Goal: Information Seeking & Learning: Compare options

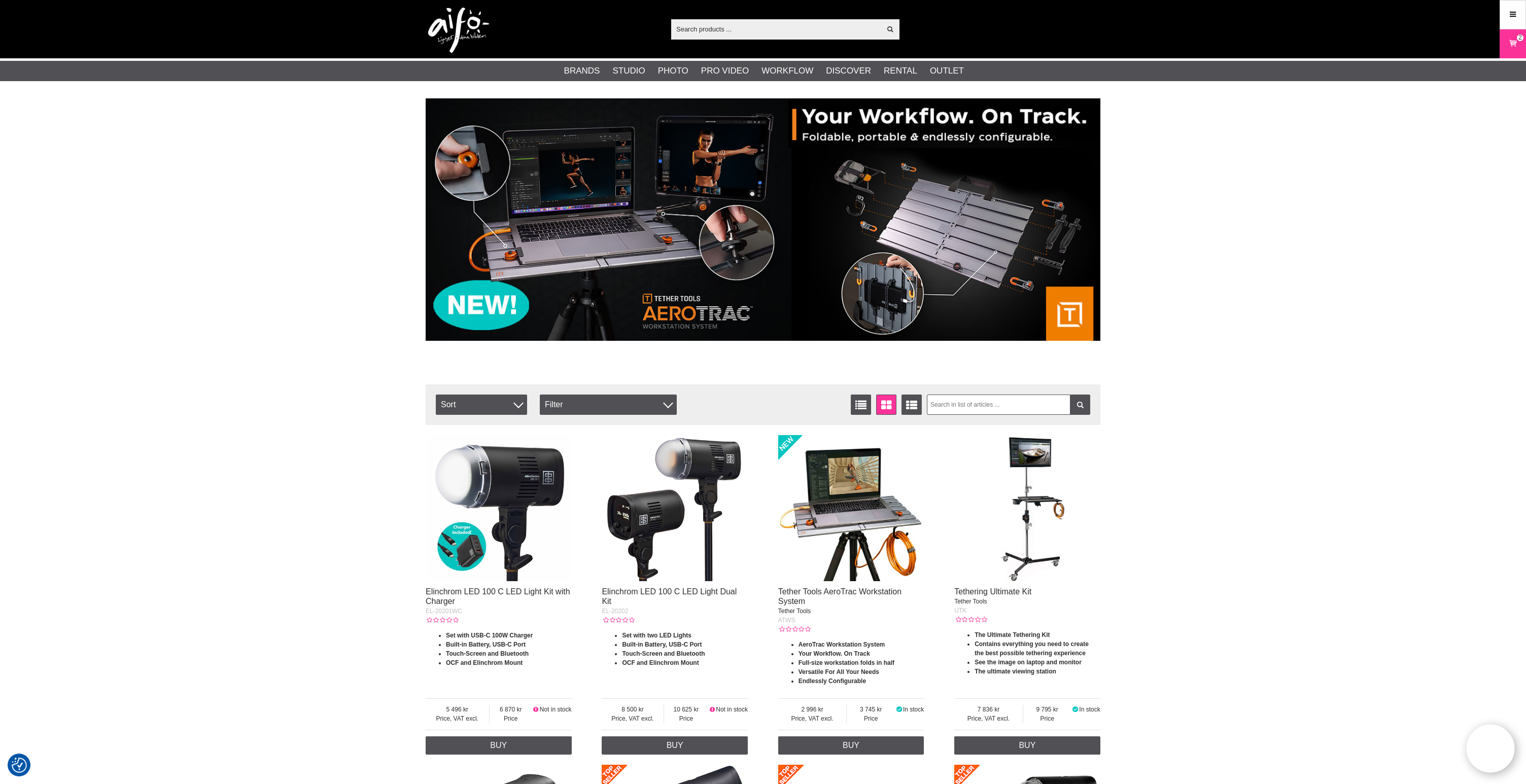
scroll to position [1, 0]
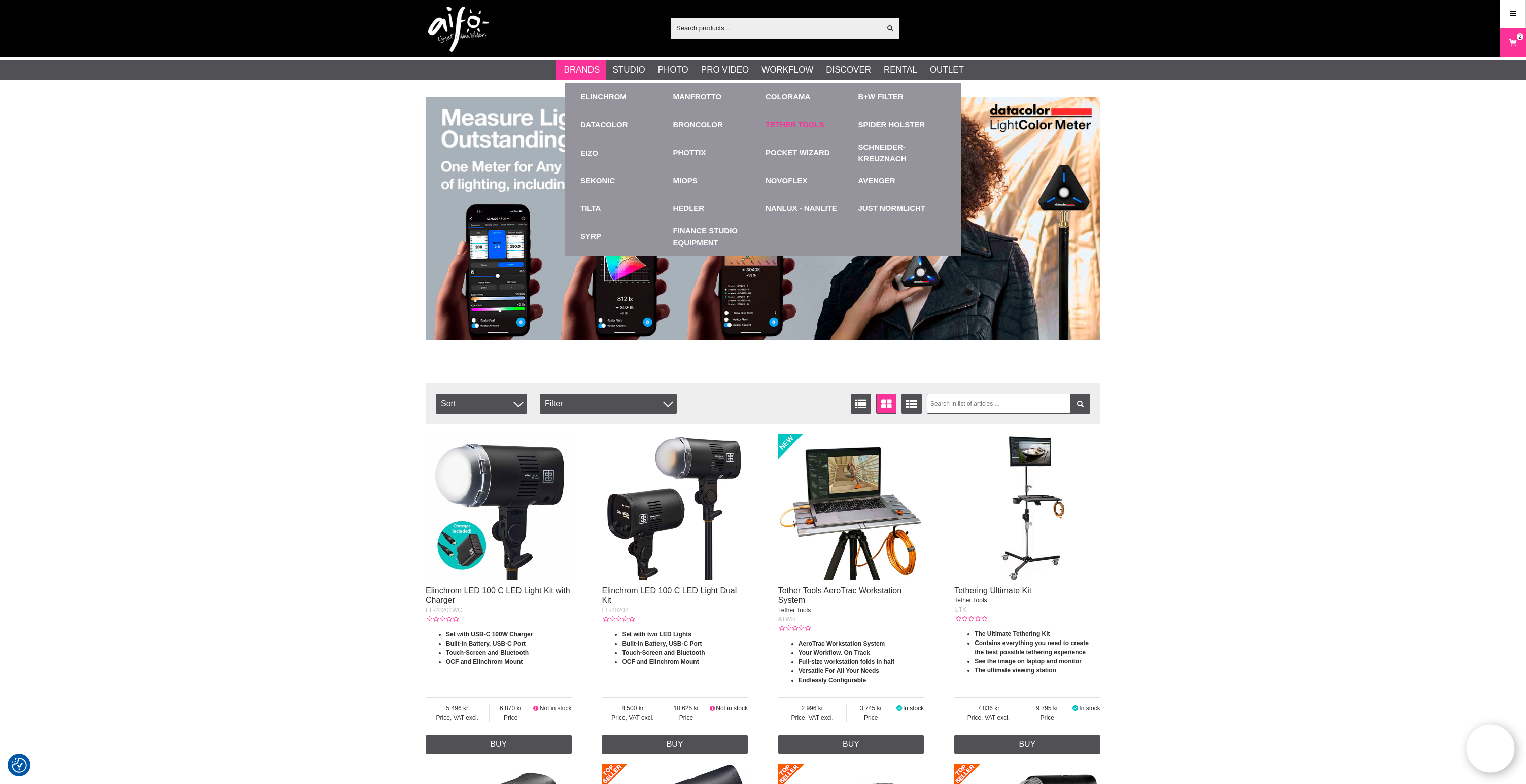
click at [798, 125] on link "Tether Tools" at bounding box center [794, 125] width 59 height 12
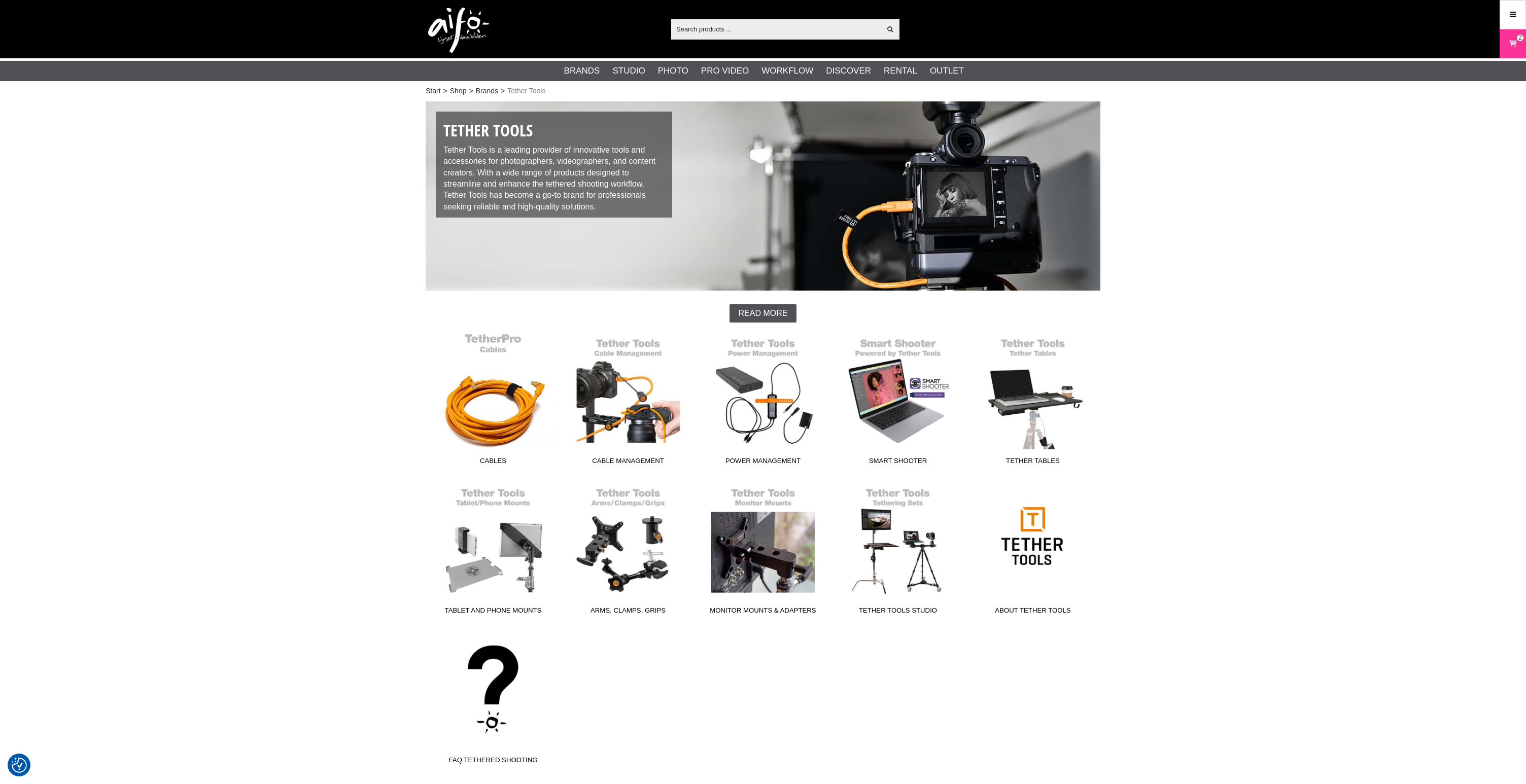
click at [513, 418] on link "Cables" at bounding box center [493, 401] width 135 height 137
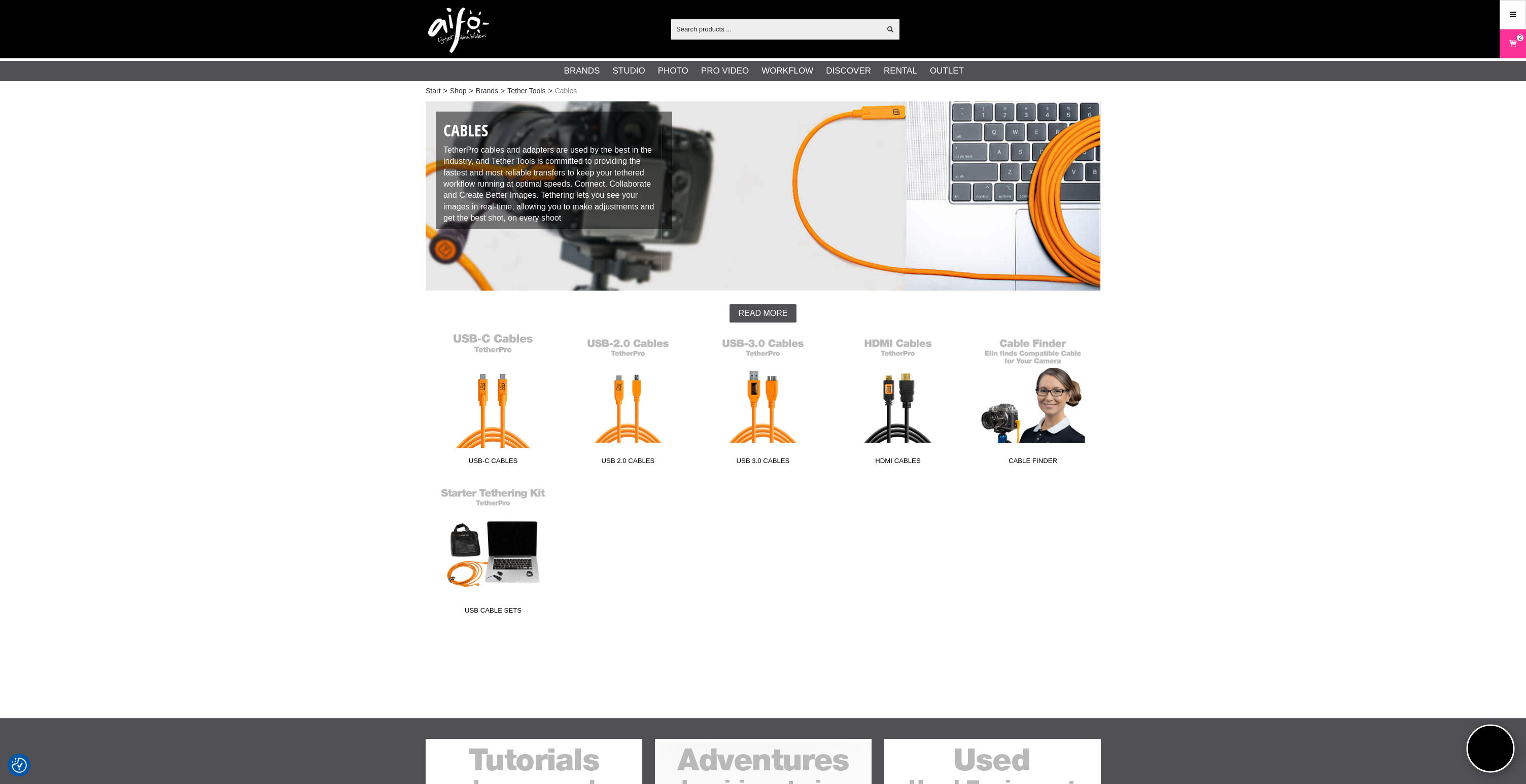
click at [499, 432] on link "USB-C Cables" at bounding box center [493, 401] width 135 height 137
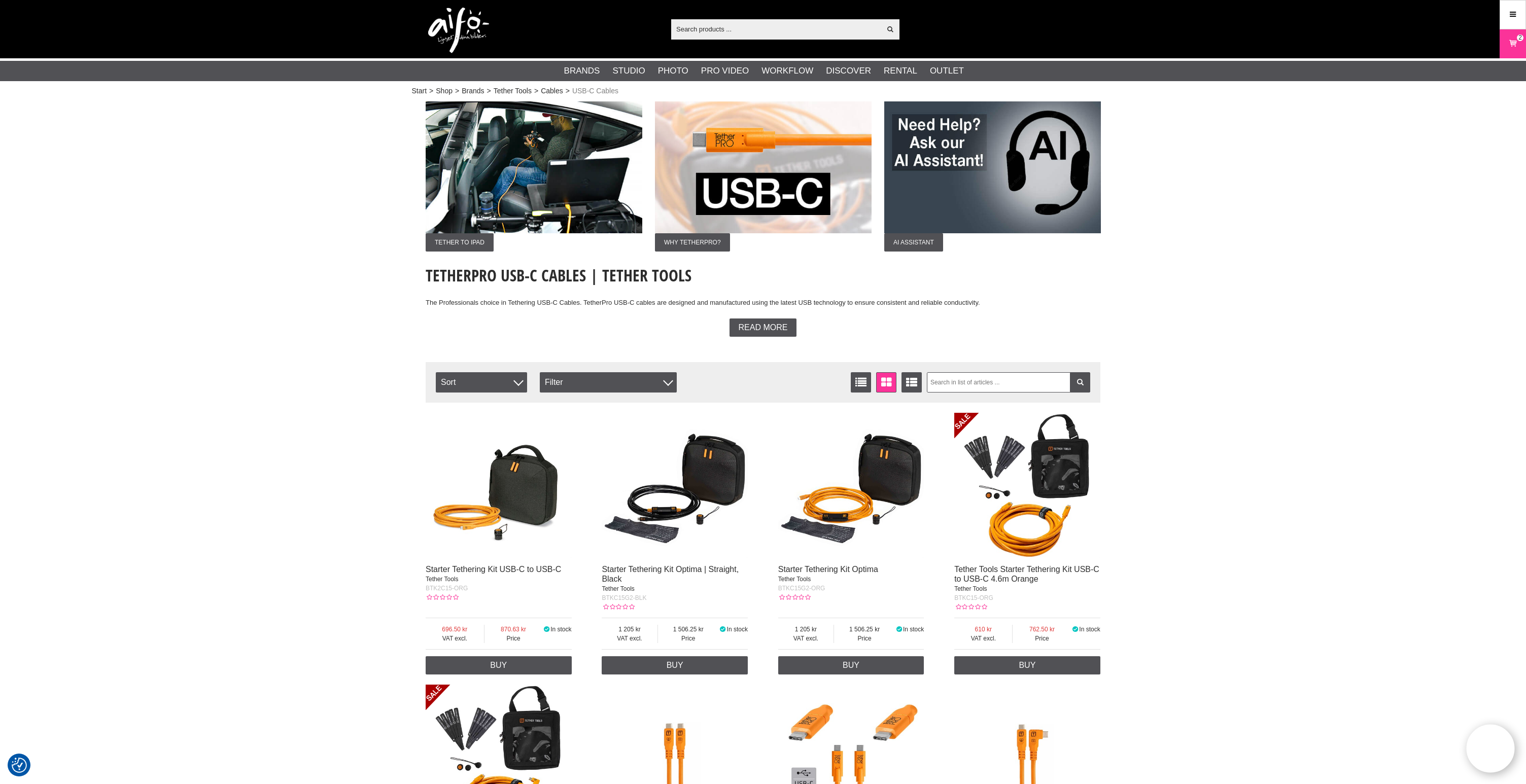
click at [496, 500] on img at bounding box center [499, 486] width 146 height 146
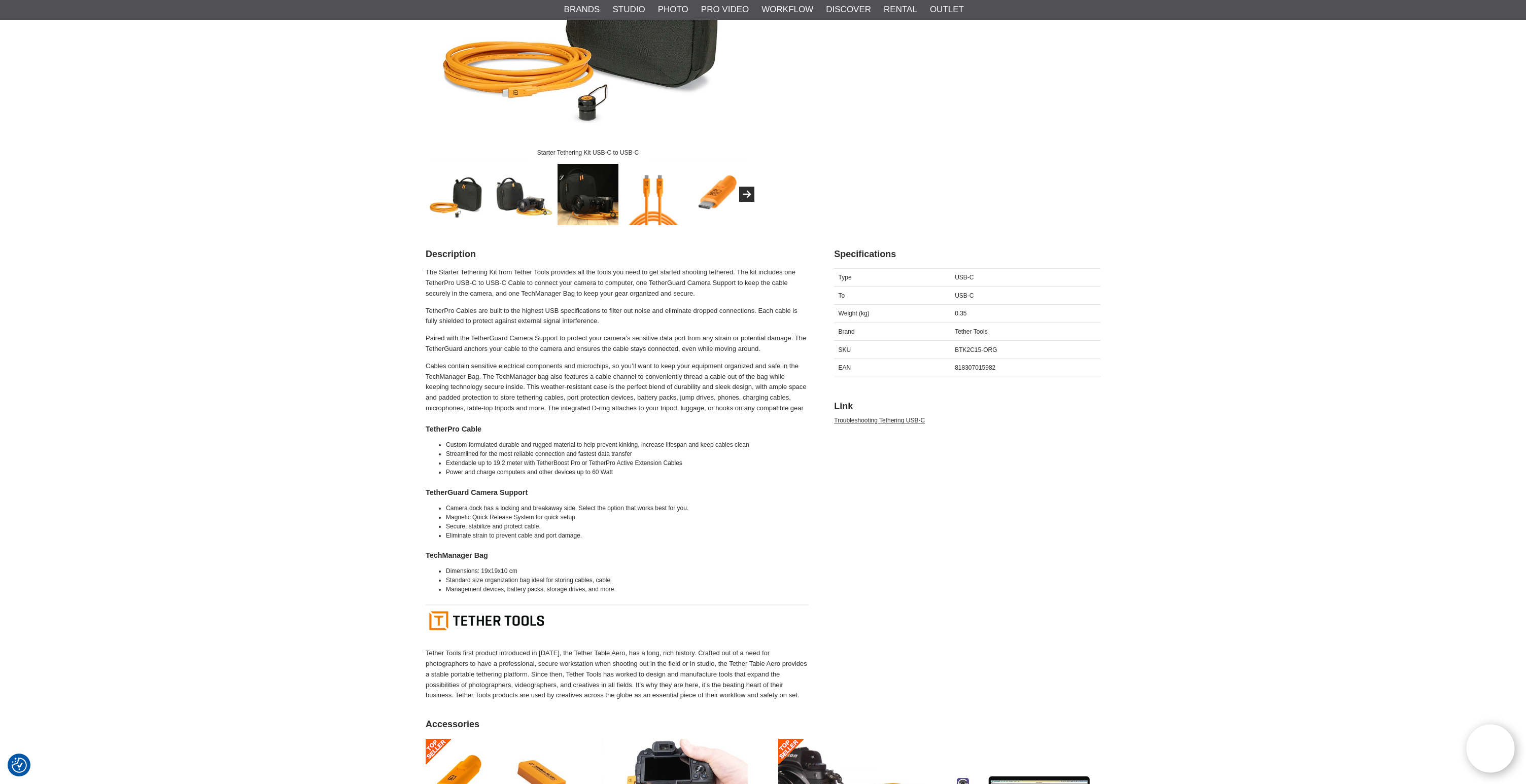
scroll to position [264, 0]
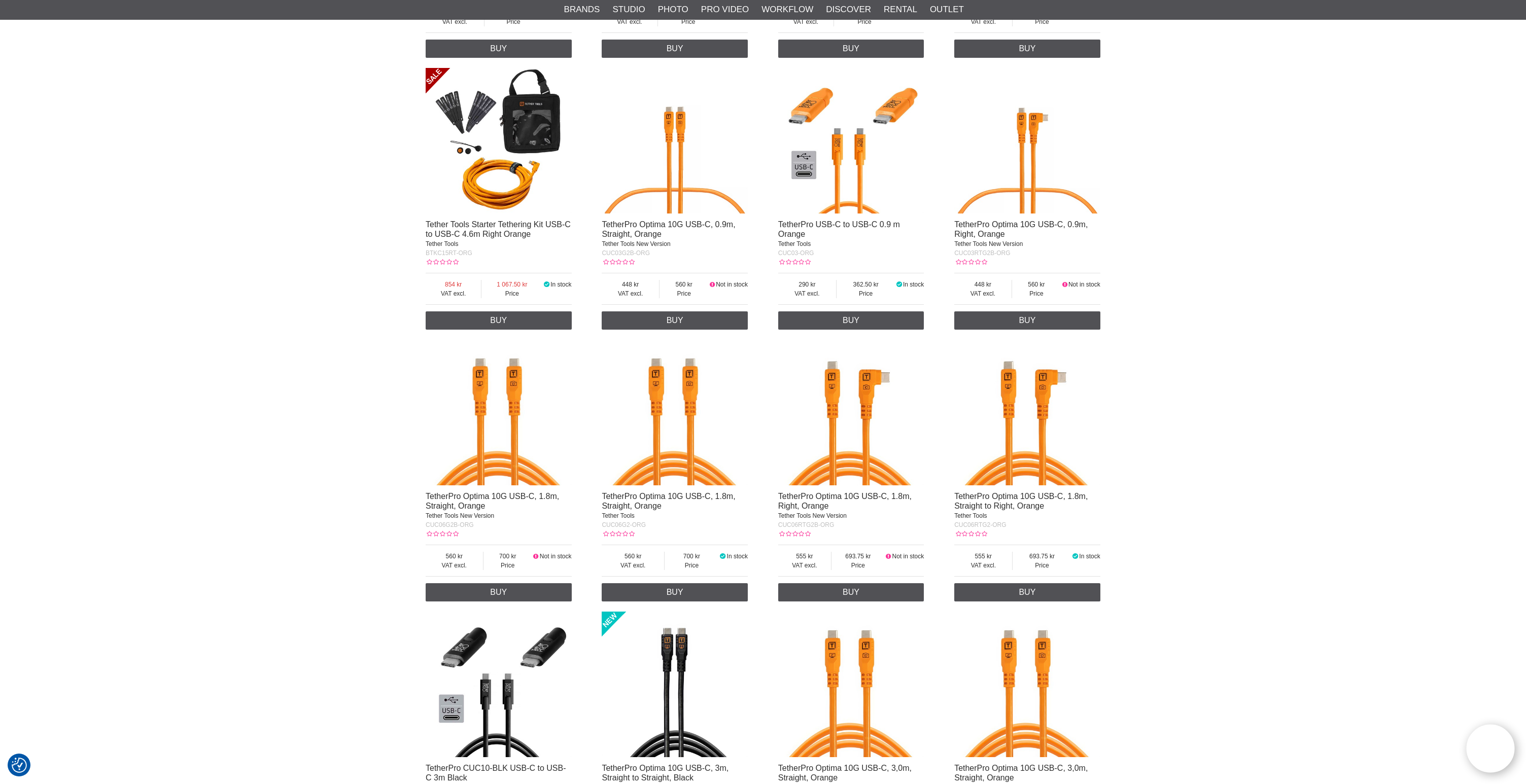
scroll to position [625, 0]
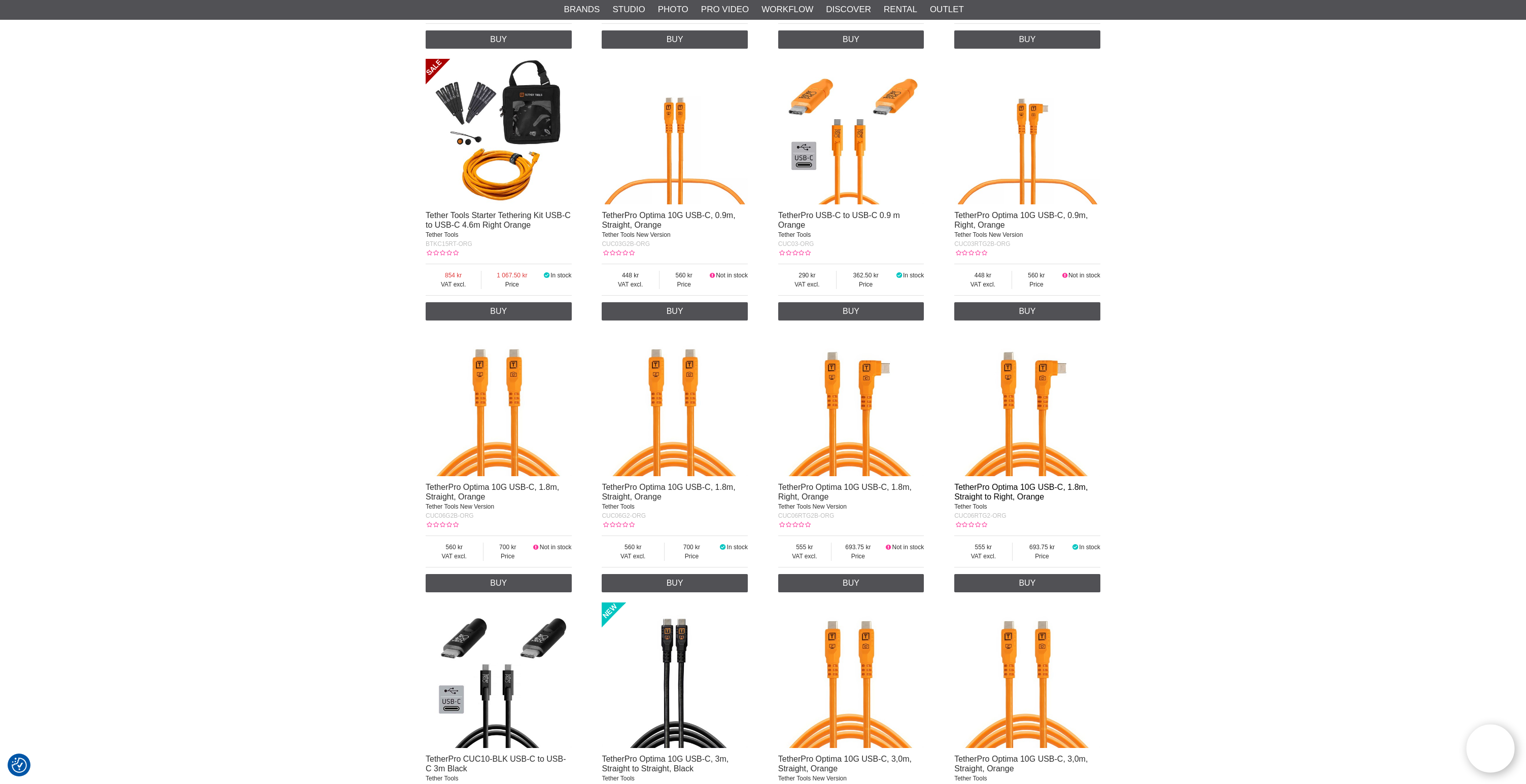
click at [1014, 492] on link "TetherPro Optima 10G USB-C, 1.8m, Straight to Right, Orange" at bounding box center [1021, 492] width 133 height 18
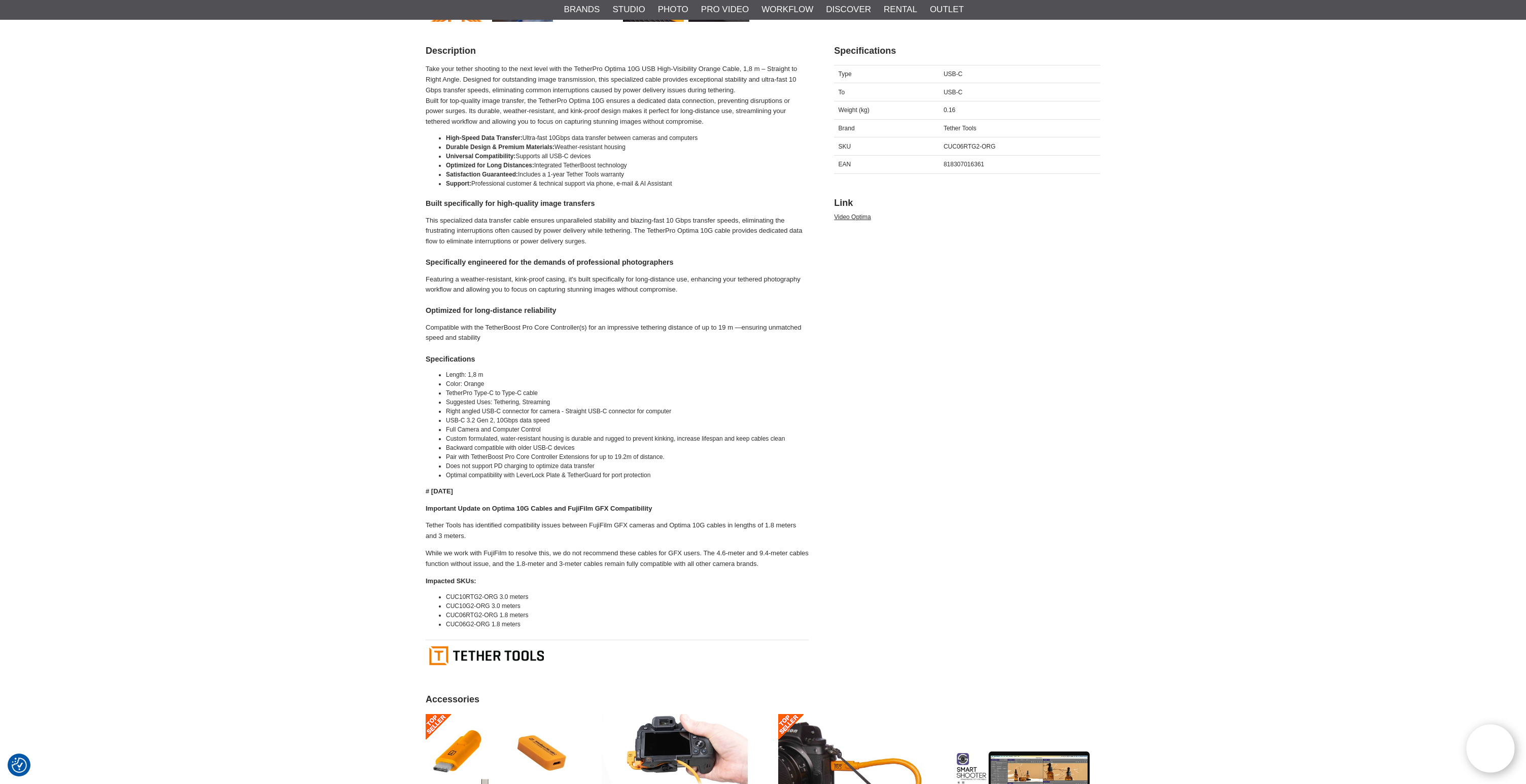
scroll to position [494, 0]
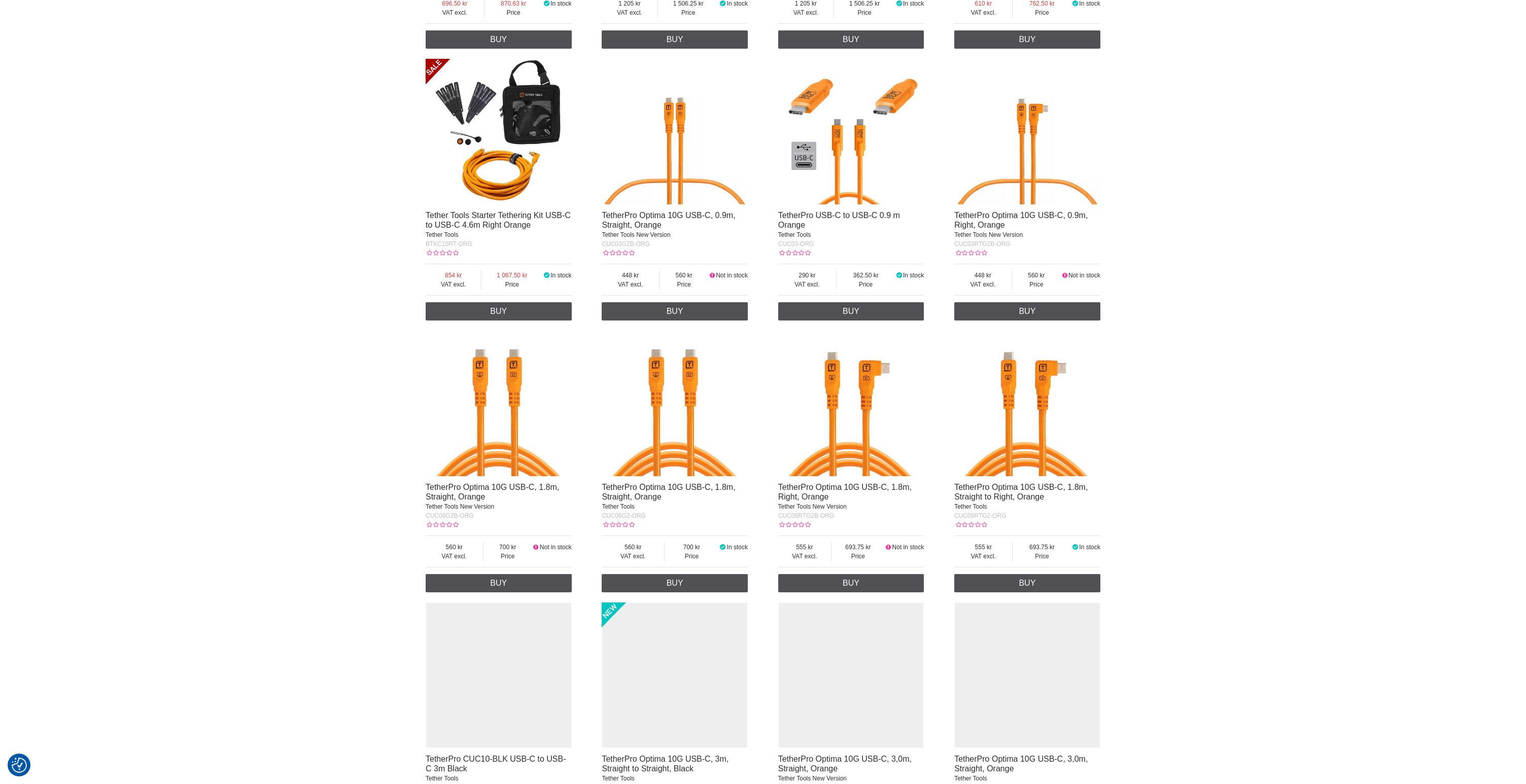
scroll to position [625, 0]
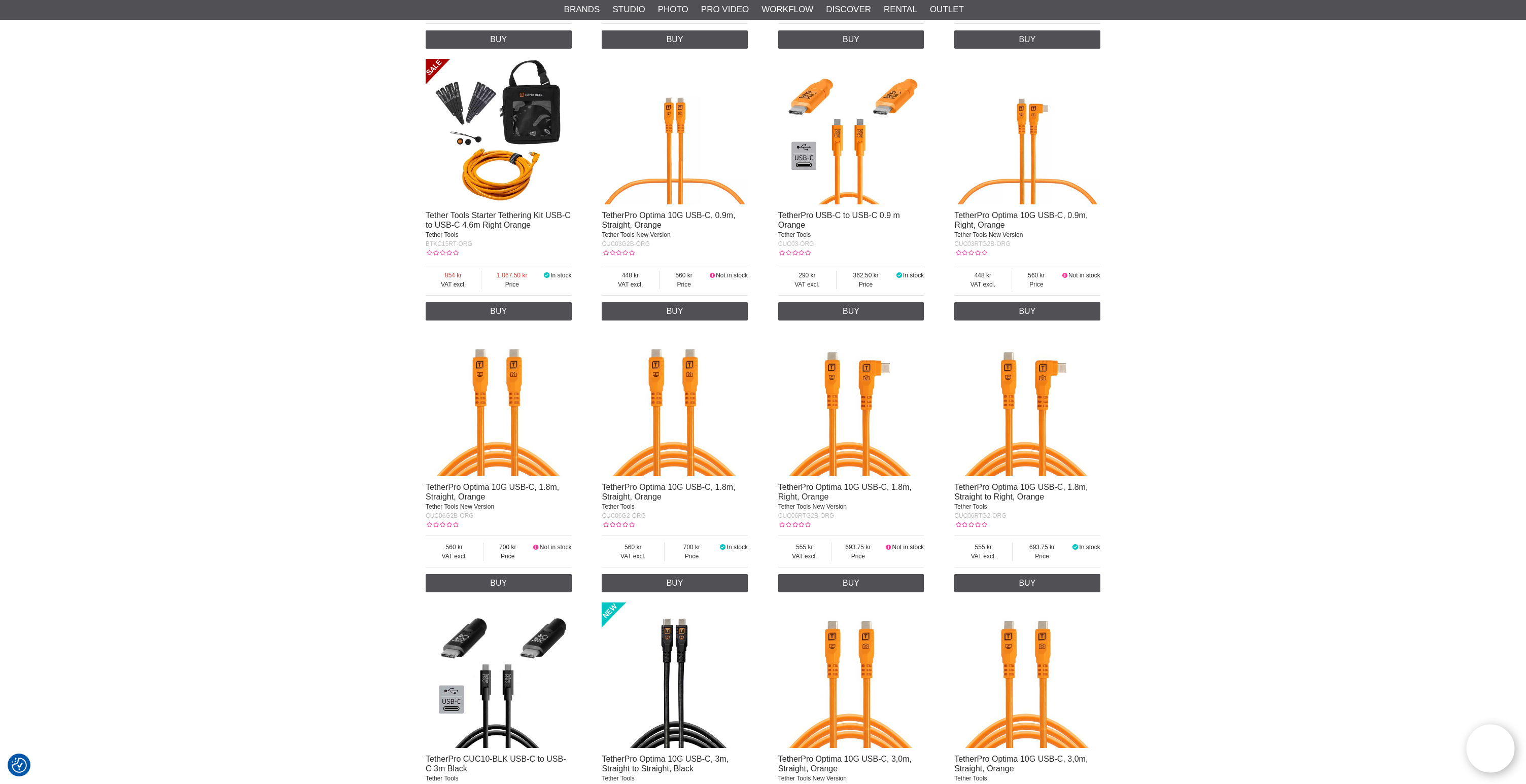
click at [1050, 423] on img at bounding box center [1027, 404] width 146 height 146
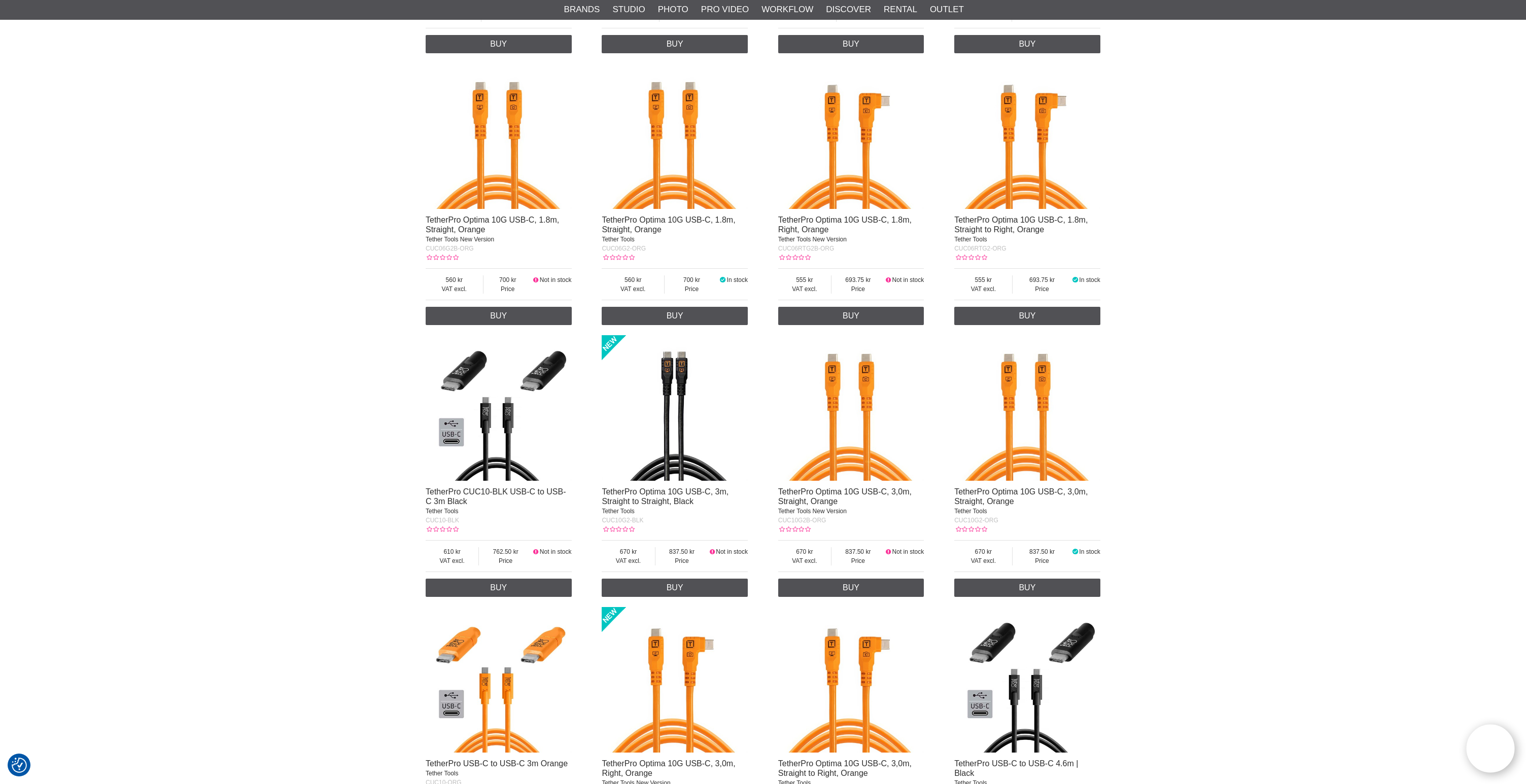
scroll to position [913, 0]
